Goal: Task Accomplishment & Management: Manage account settings

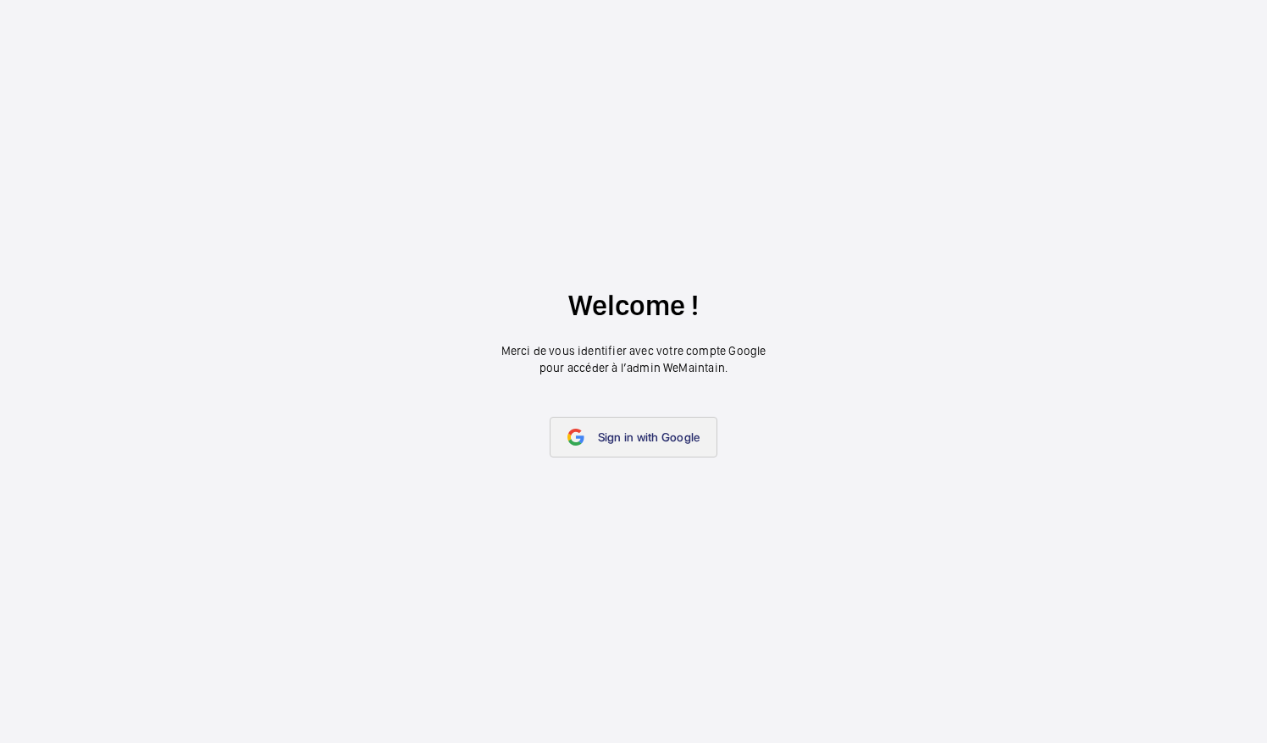
click at [686, 436] on span "Sign in with Google" at bounding box center [649, 437] width 102 height 14
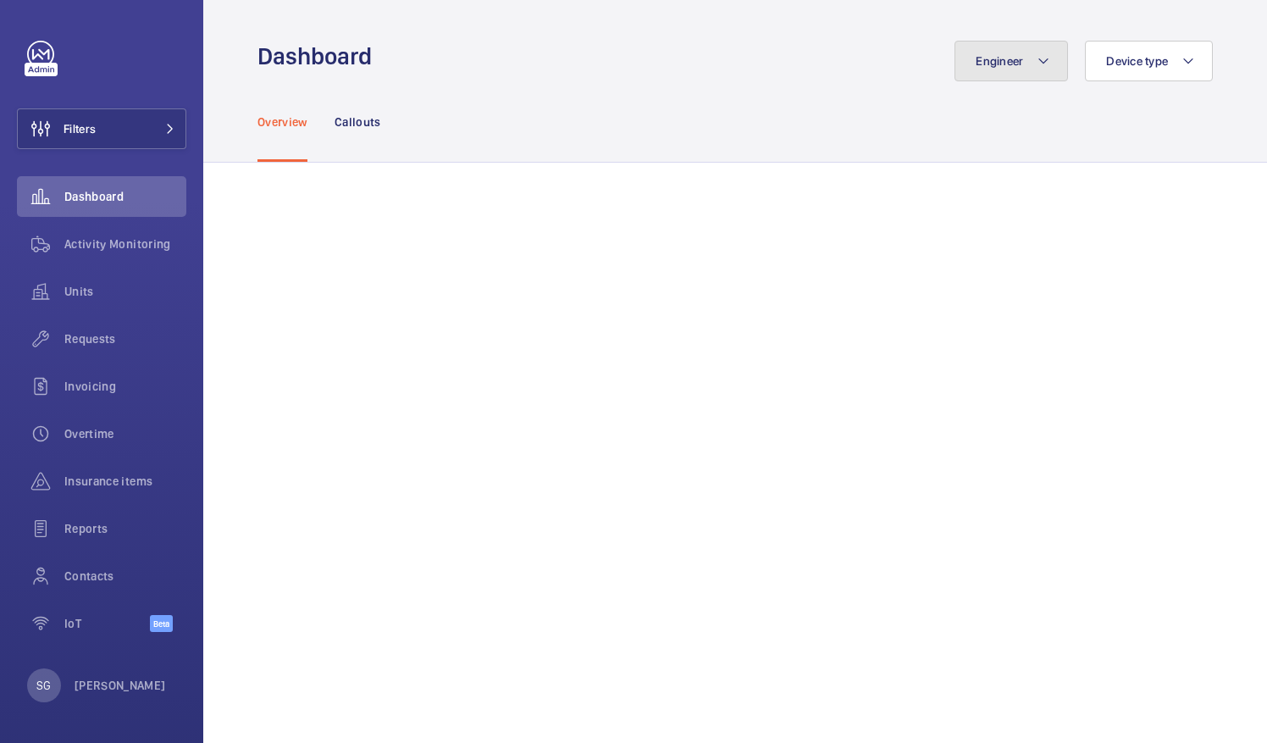
click at [1008, 63] on span "Engineer" at bounding box center [999, 61] width 47 height 14
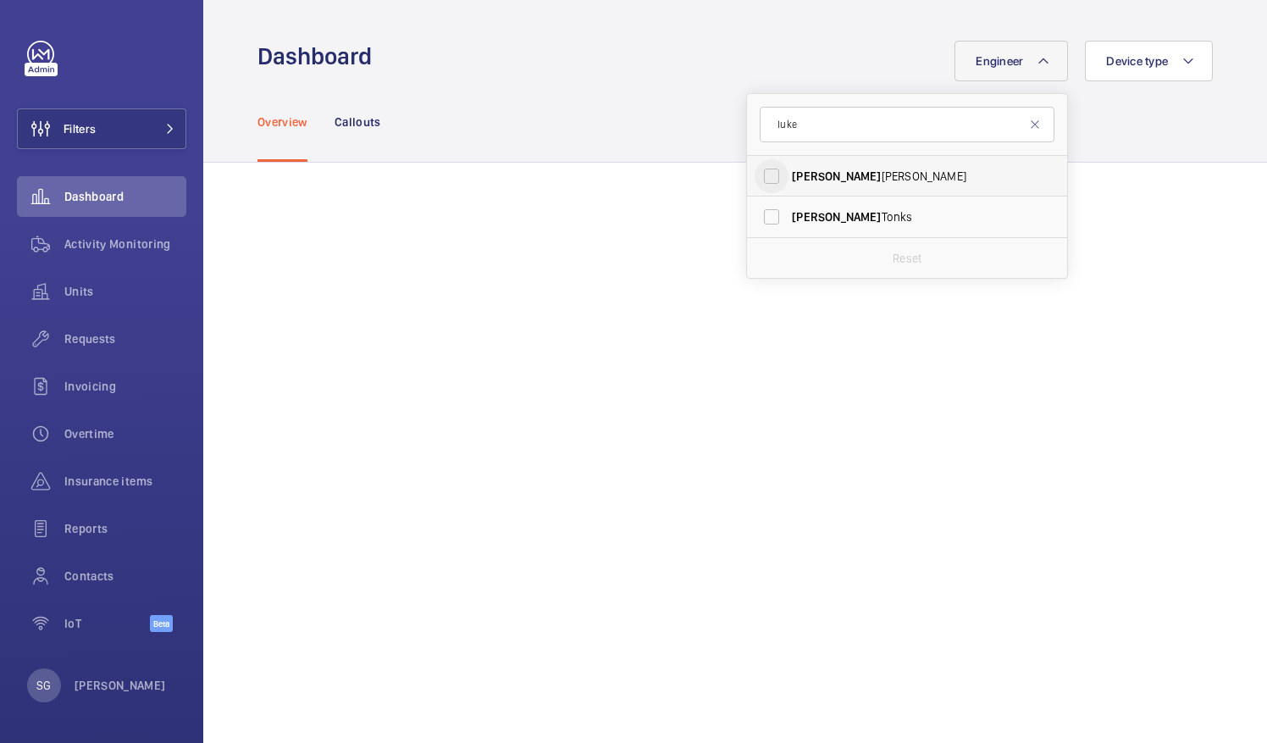
type input "luke"
click at [756, 172] on input "[PERSON_NAME]" at bounding box center [772, 176] width 34 height 34
checkbox input "true"
click at [659, 90] on div "Overview Callouts" at bounding box center [735, 121] width 955 height 80
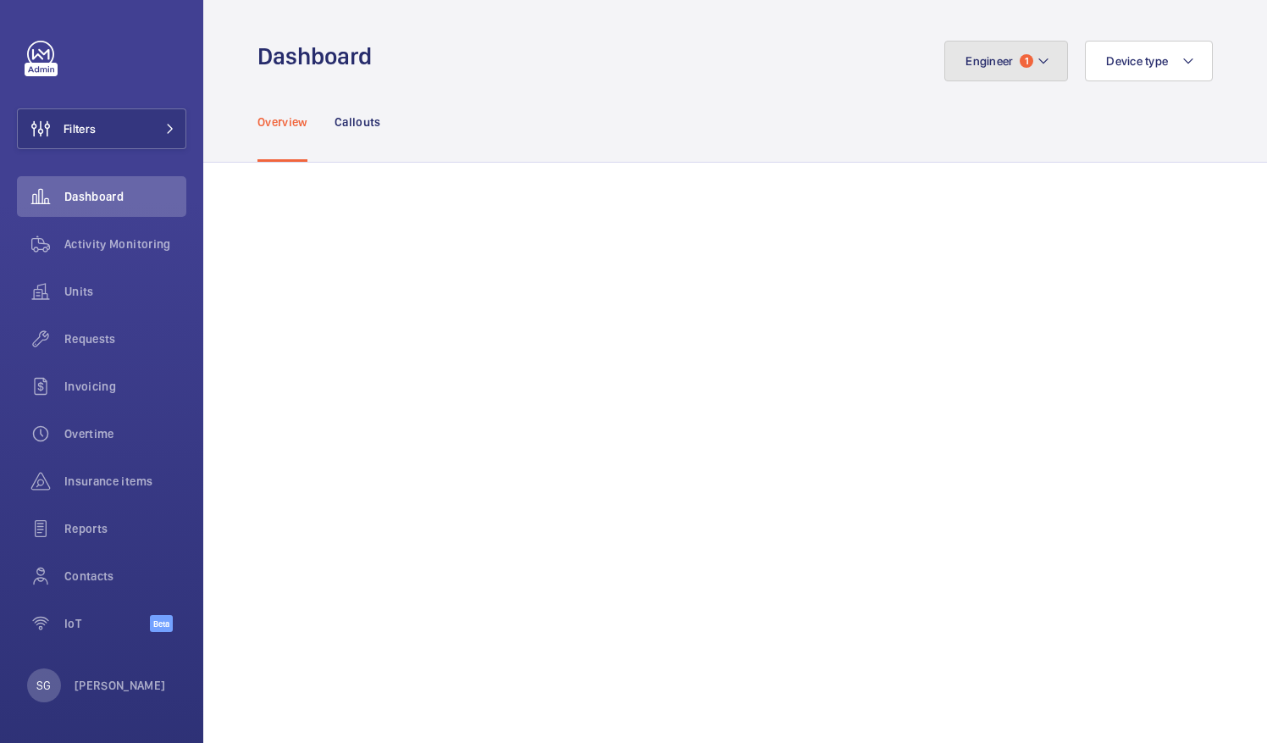
click at [1020, 75] on button "Engineer 1" at bounding box center [1006, 61] width 124 height 41
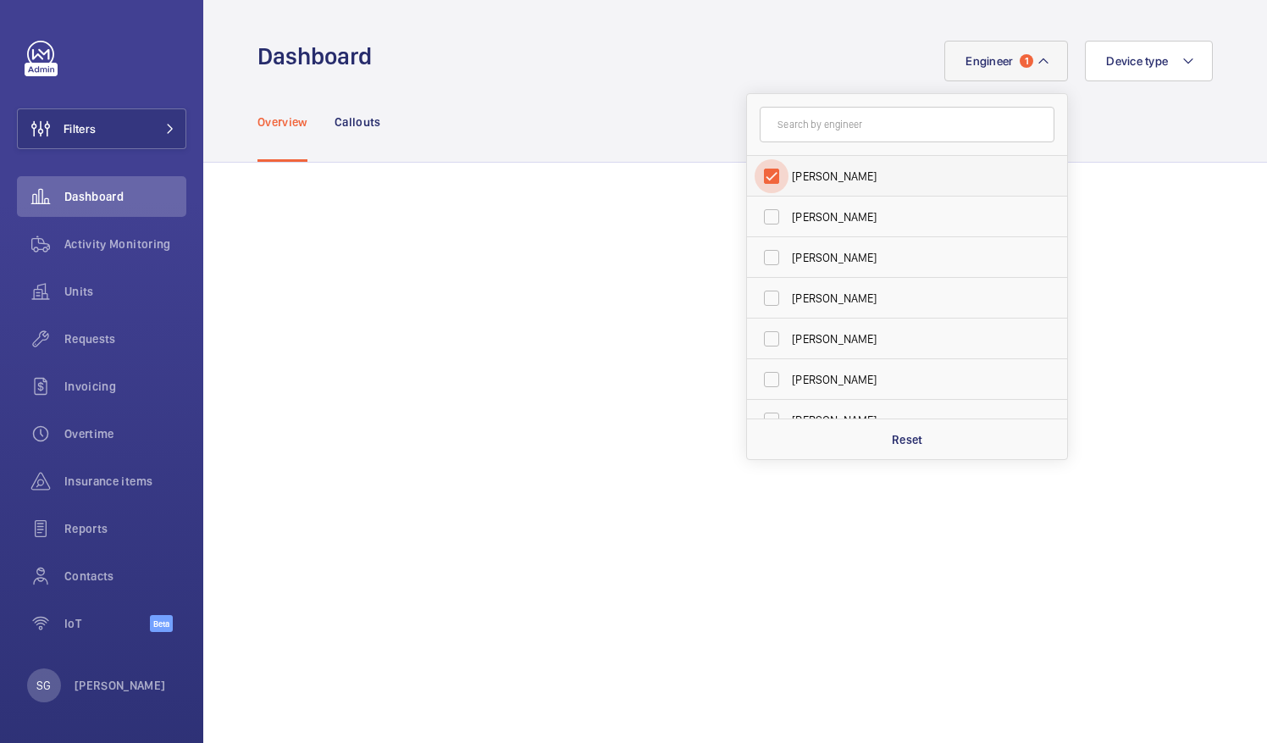
click at [761, 178] on input "[PERSON_NAME]" at bounding box center [772, 176] width 34 height 34
checkbox input "false"
click at [789, 147] on form at bounding box center [907, 125] width 320 height 62
click at [798, 130] on input "text" at bounding box center [907, 125] width 295 height 36
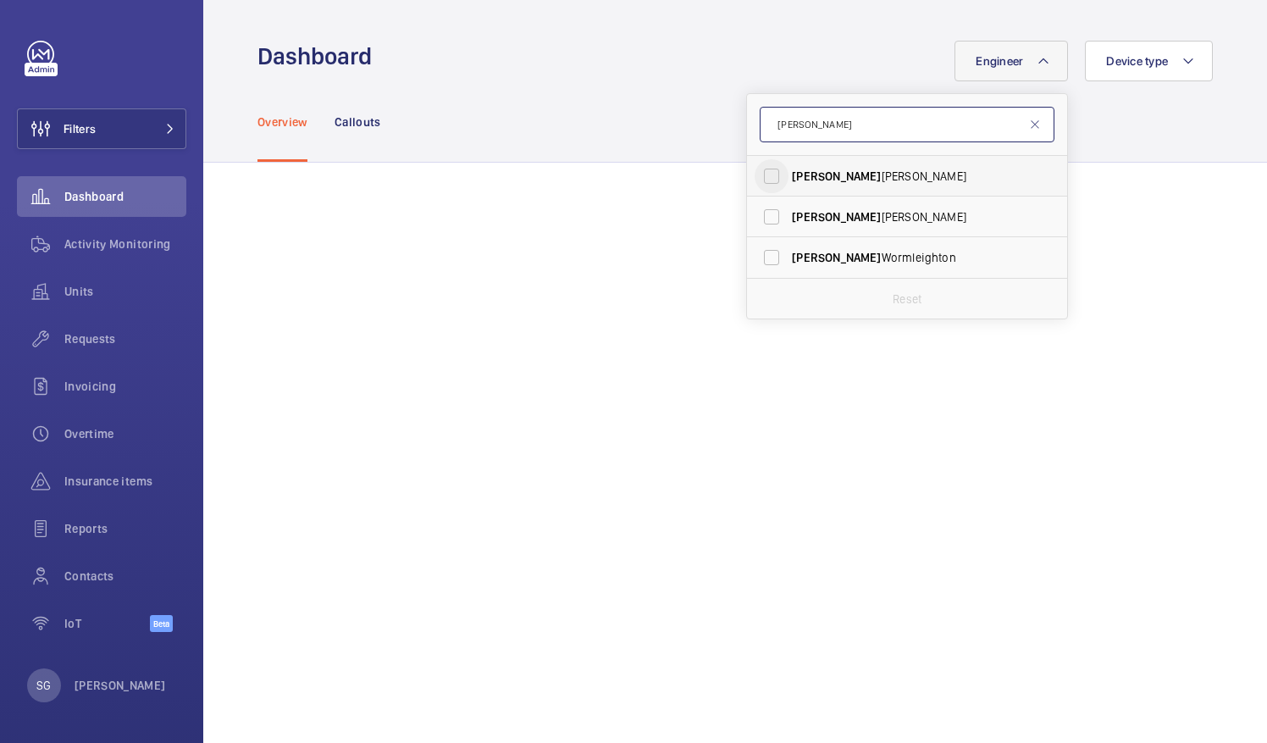
type input "[PERSON_NAME]"
click at [766, 166] on input "[PERSON_NAME]" at bounding box center [772, 176] width 34 height 34
click at [761, 174] on input "[PERSON_NAME]" at bounding box center [772, 176] width 34 height 34
checkbox input "false"
click at [800, 136] on input "[PERSON_NAME]" at bounding box center [907, 125] width 295 height 36
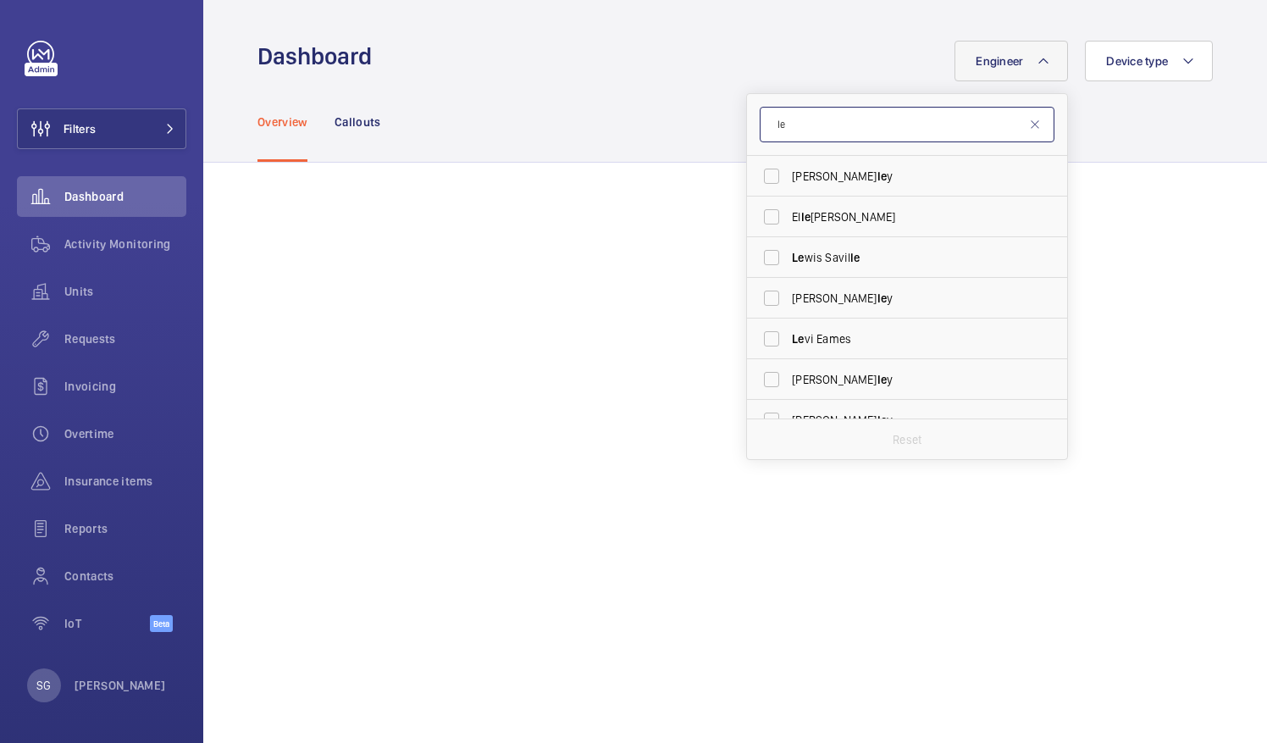
type input "l"
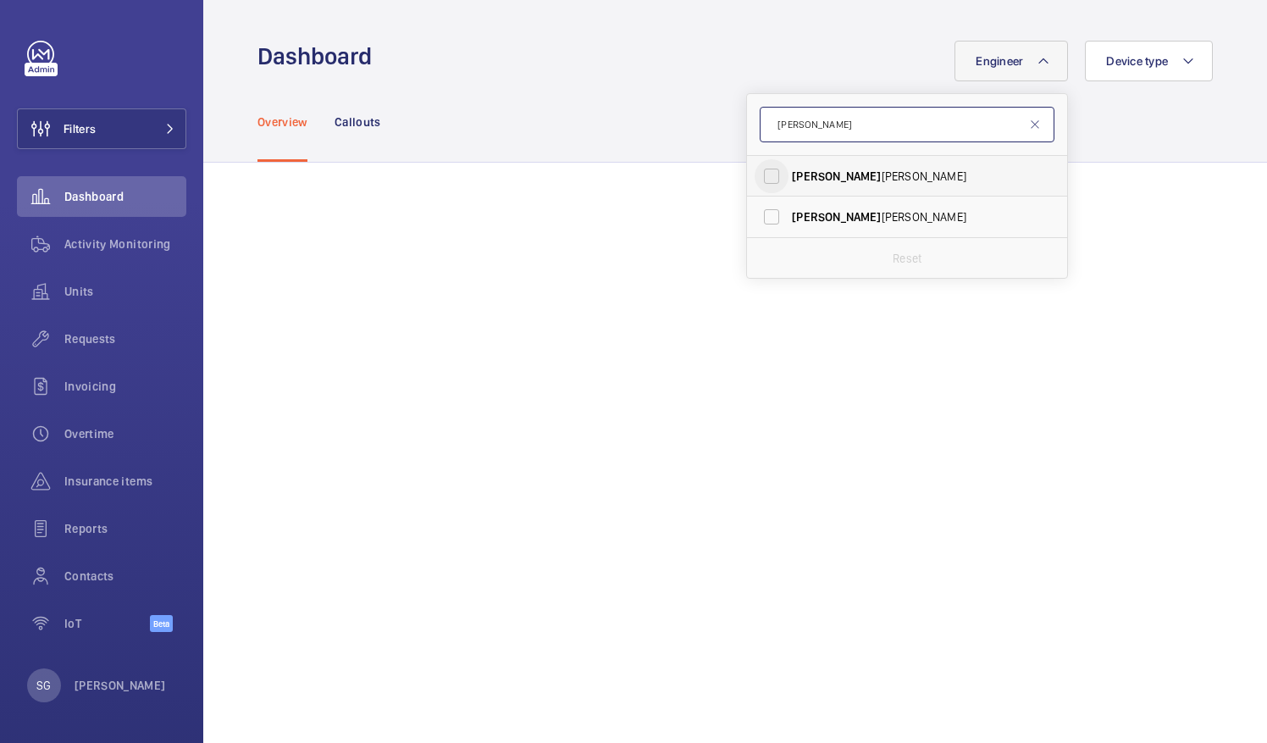
type input "[PERSON_NAME]"
click at [762, 181] on input "[PERSON_NAME]" at bounding box center [772, 176] width 34 height 34
checkbox input "true"
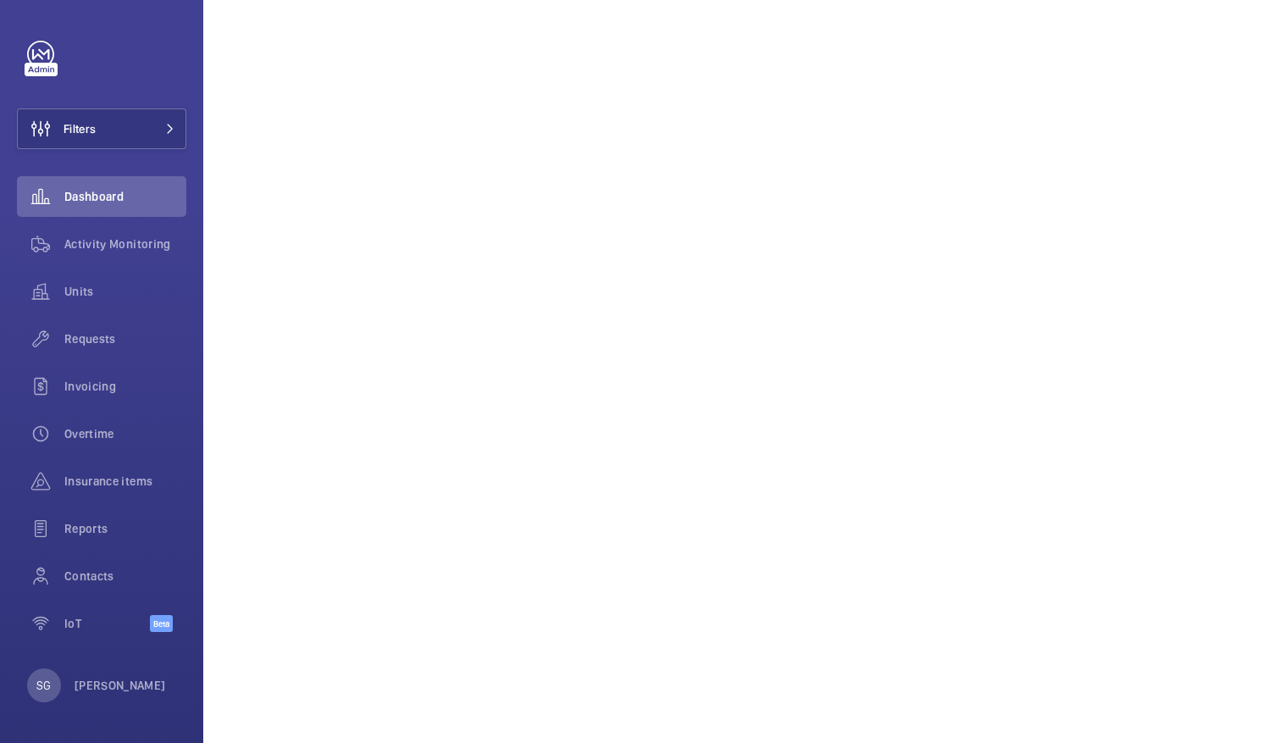
scroll to position [396, 0]
click at [98, 429] on span "Overtime" at bounding box center [125, 433] width 122 height 17
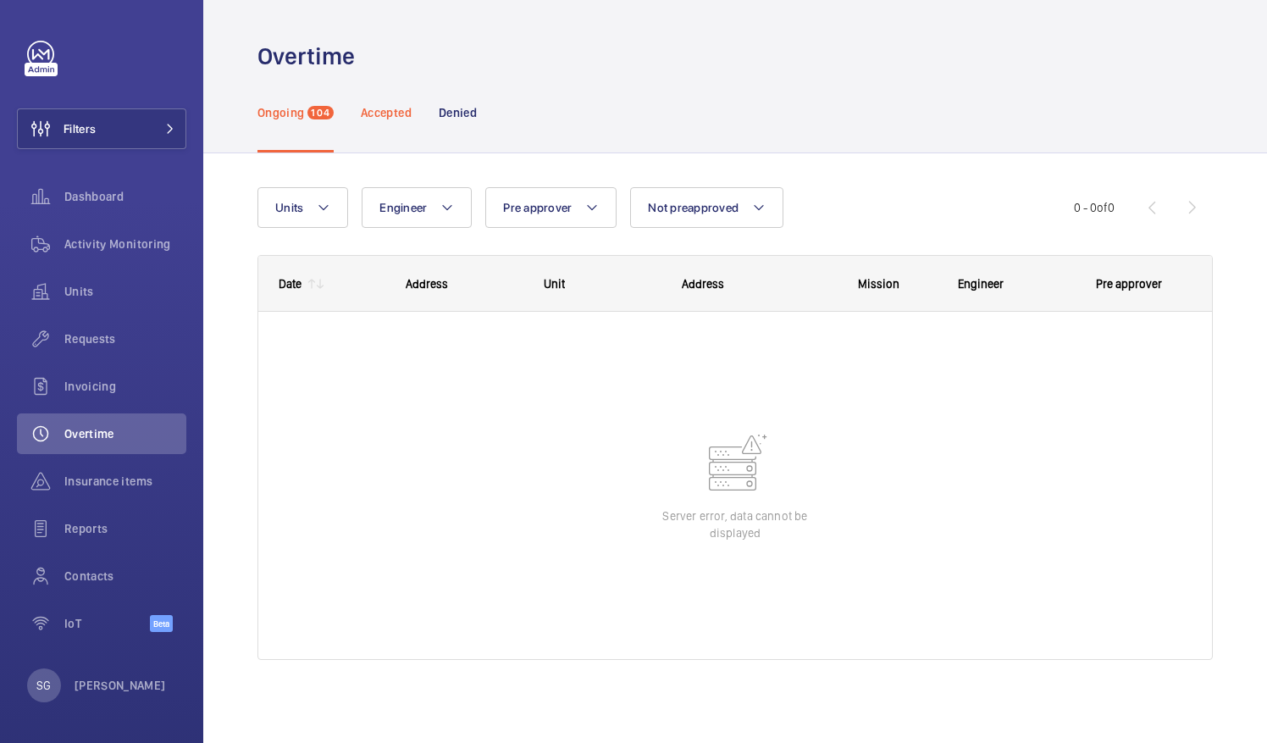
click at [389, 110] on p "Accepted" at bounding box center [386, 112] width 51 height 17
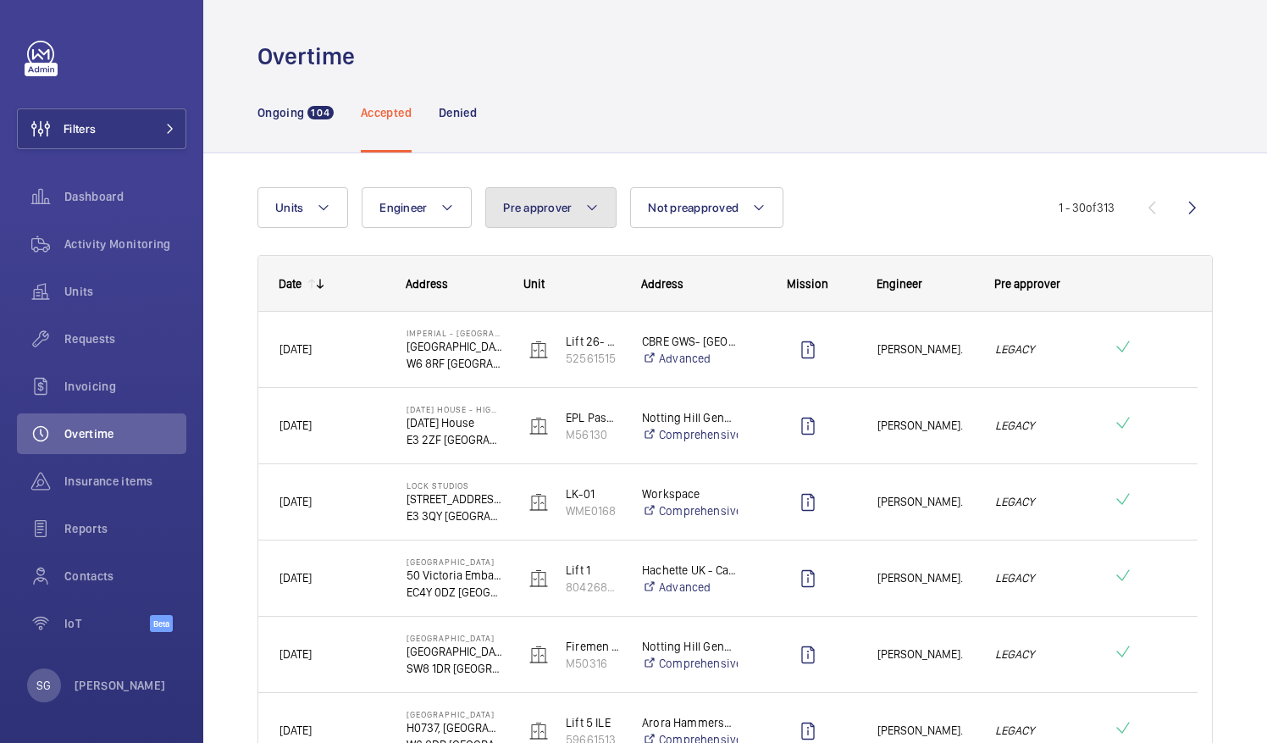
click at [579, 202] on button "Pre approver" at bounding box center [550, 207] width 131 height 41
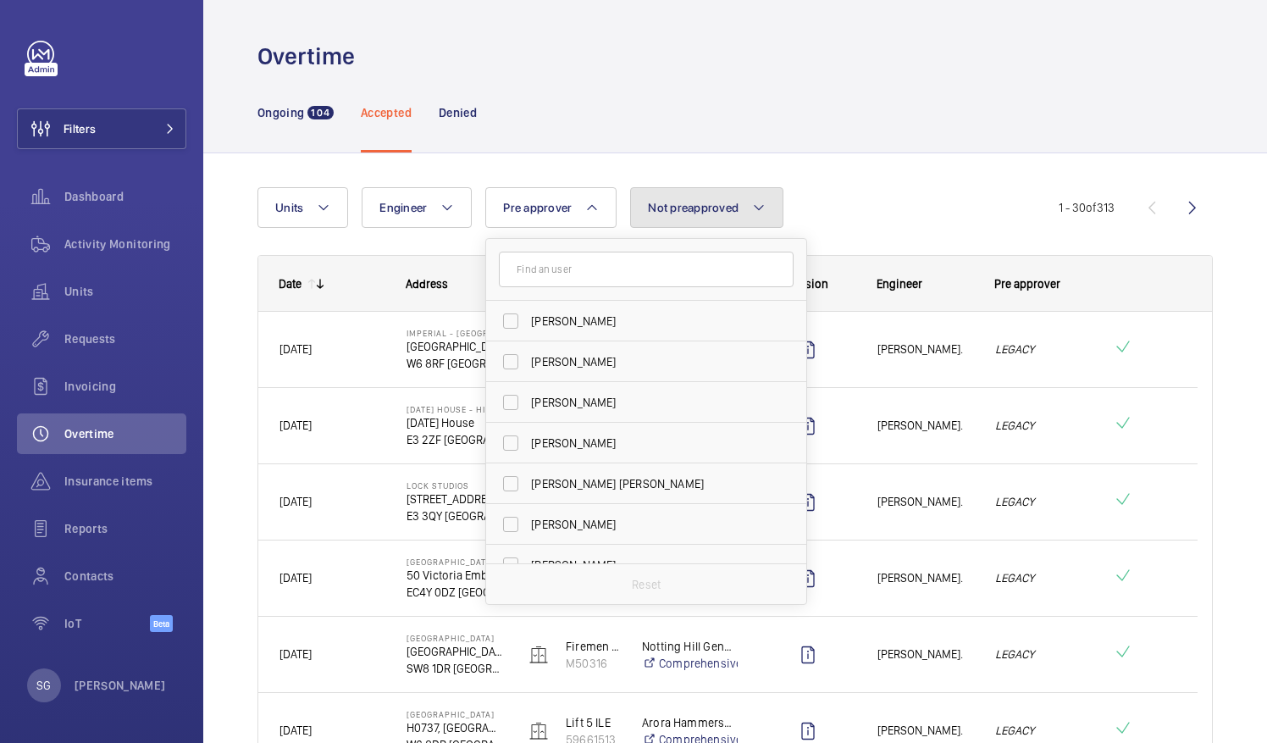
click at [739, 215] on button "Not preapproved" at bounding box center [706, 207] width 153 height 41
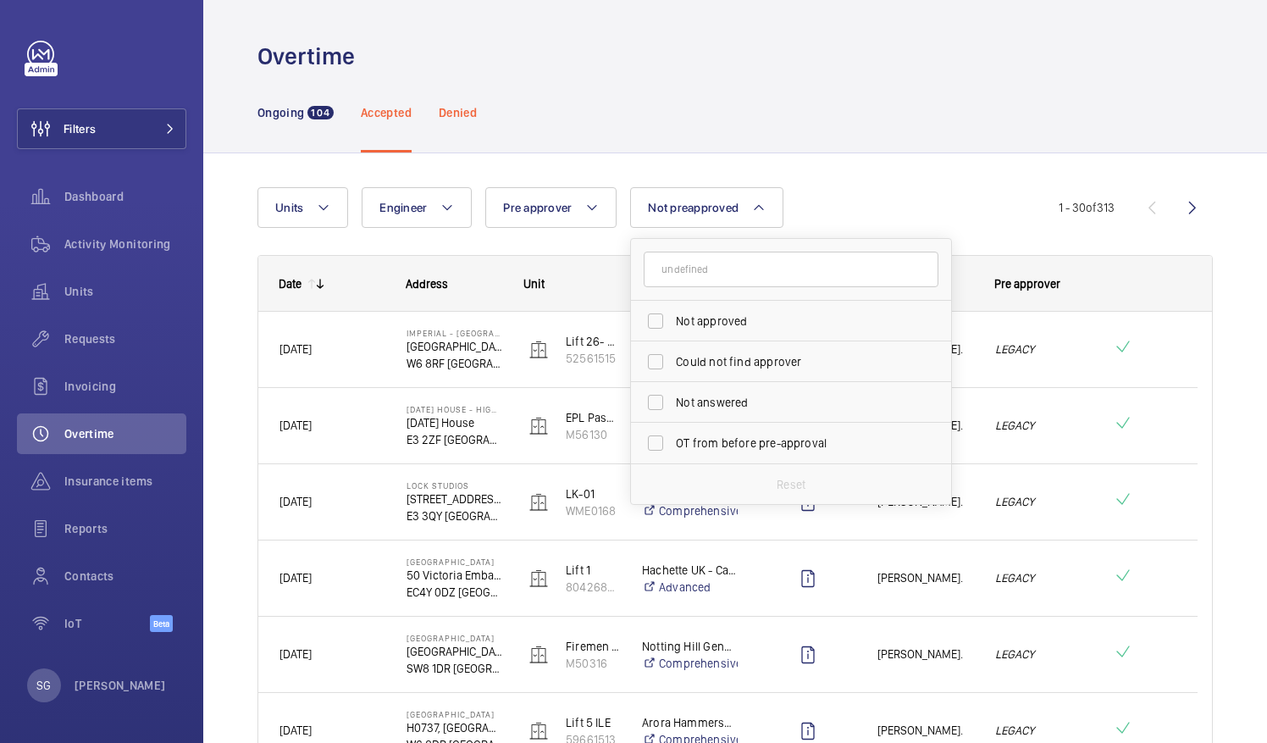
click at [463, 112] on p "Denied" at bounding box center [458, 112] width 38 height 17
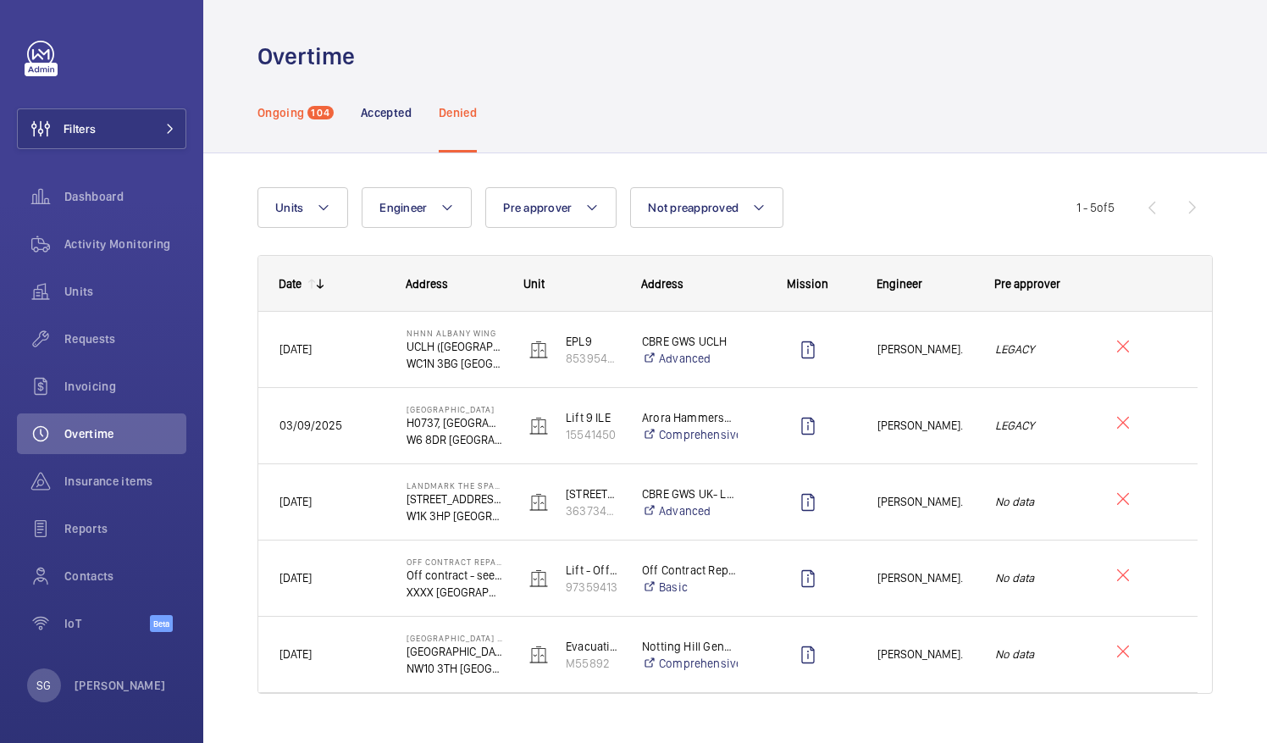
click at [293, 116] on p "Ongoing" at bounding box center [281, 112] width 47 height 17
